Goal: Information Seeking & Learning: Learn about a topic

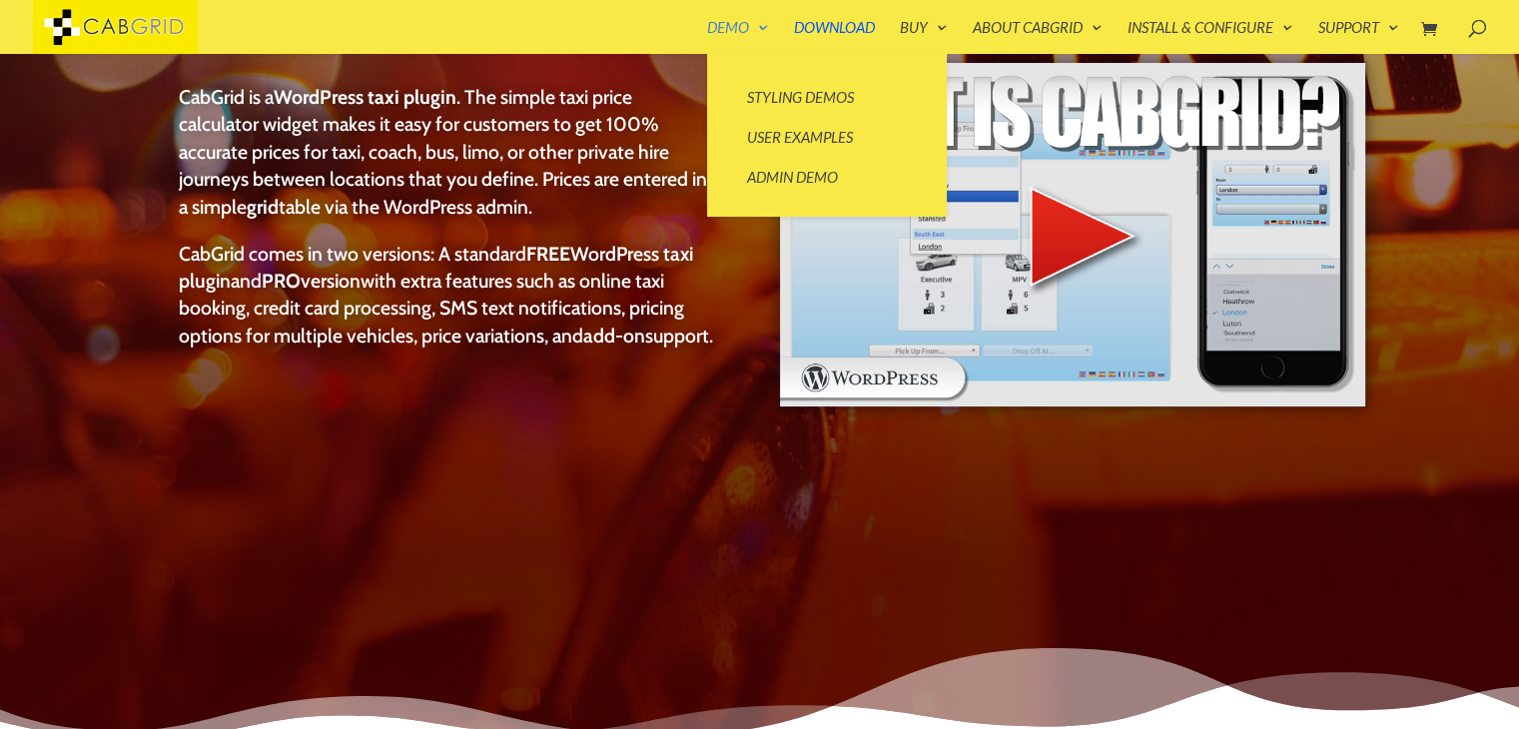
scroll to position [238, 0]
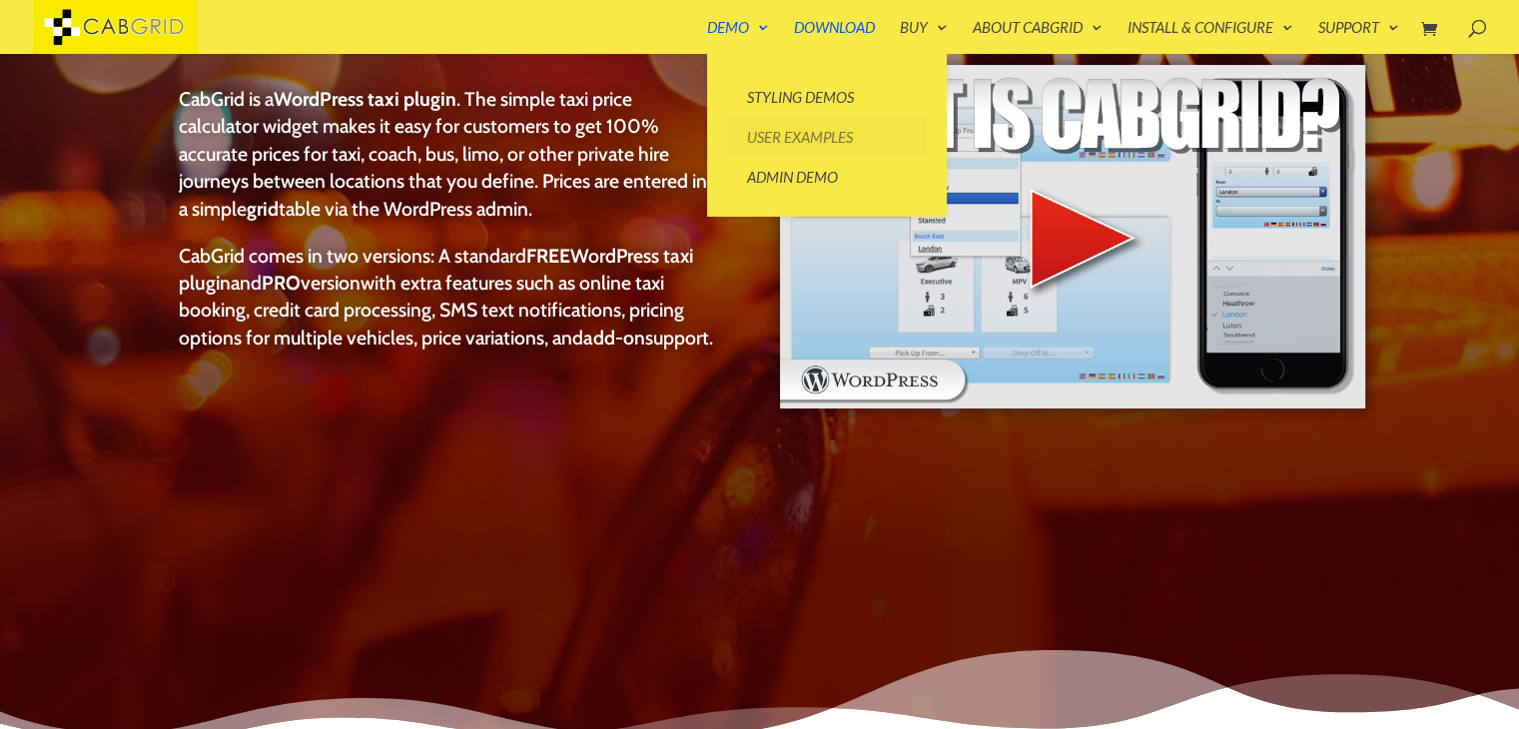
click at [791, 140] on link "User Examples" at bounding box center [827, 137] width 200 height 40
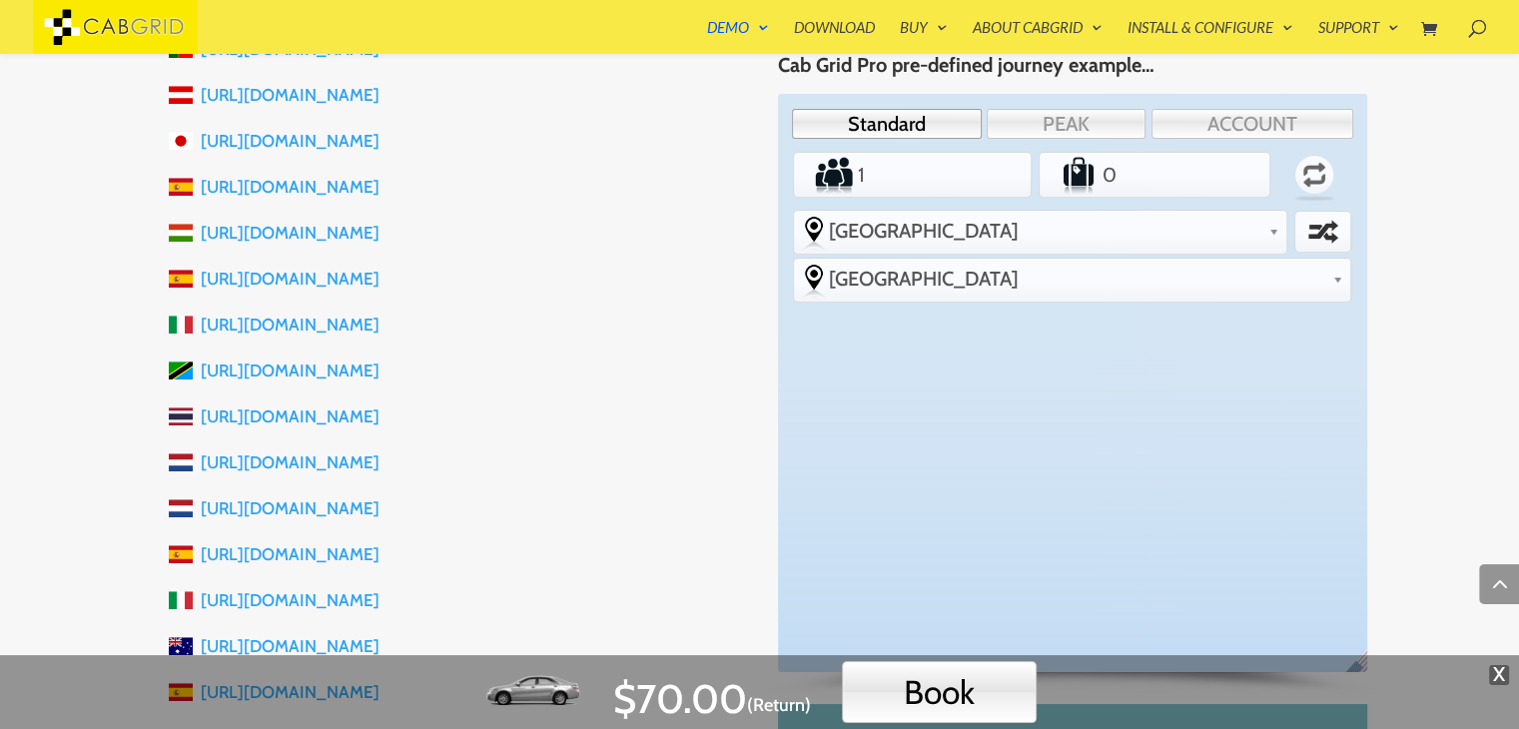
scroll to position [1087, 0]
